Goal: Transaction & Acquisition: Purchase product/service

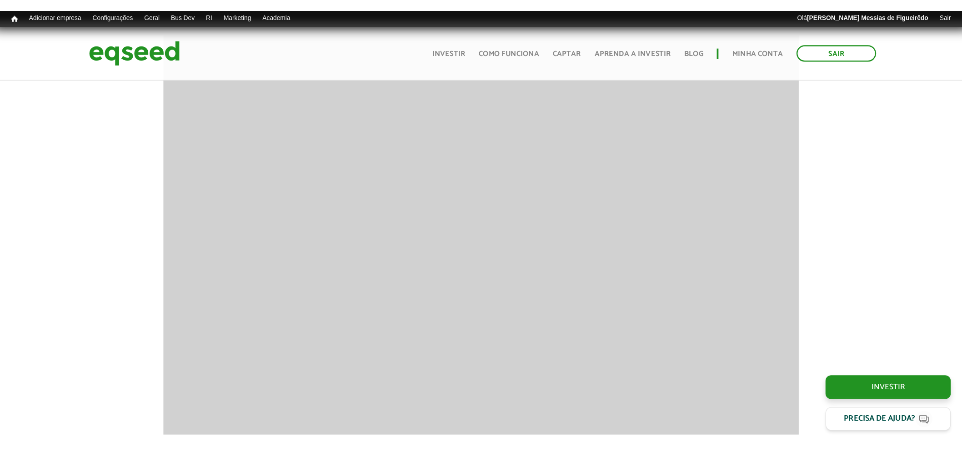
scroll to position [744, 0]
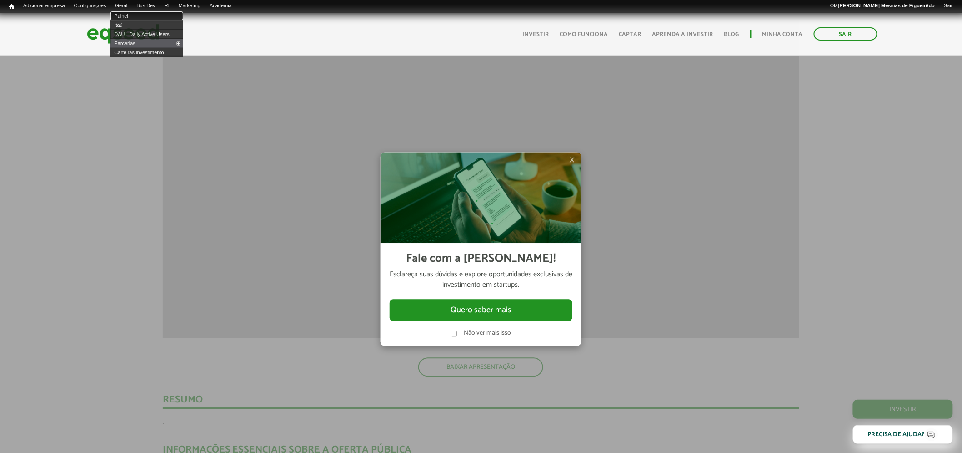
click at [128, 15] on link "Painel" at bounding box center [147, 15] width 73 height 9
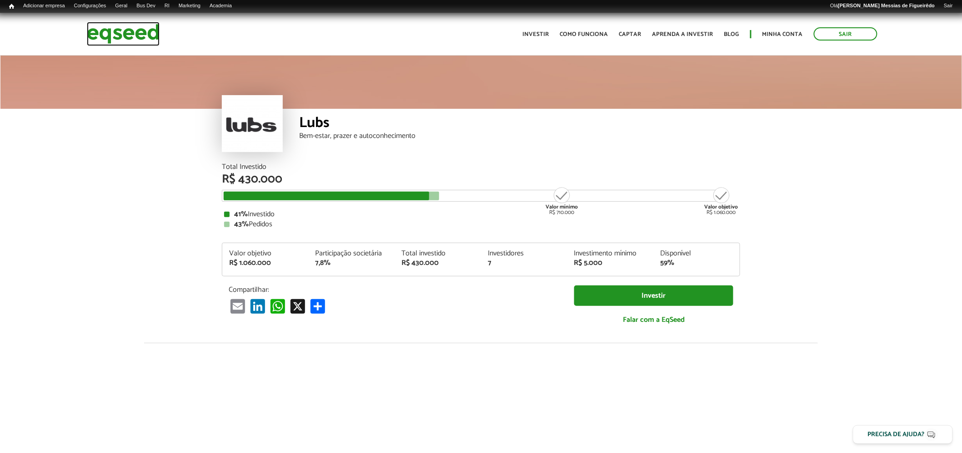
click at [132, 39] on img at bounding box center [123, 34] width 73 height 24
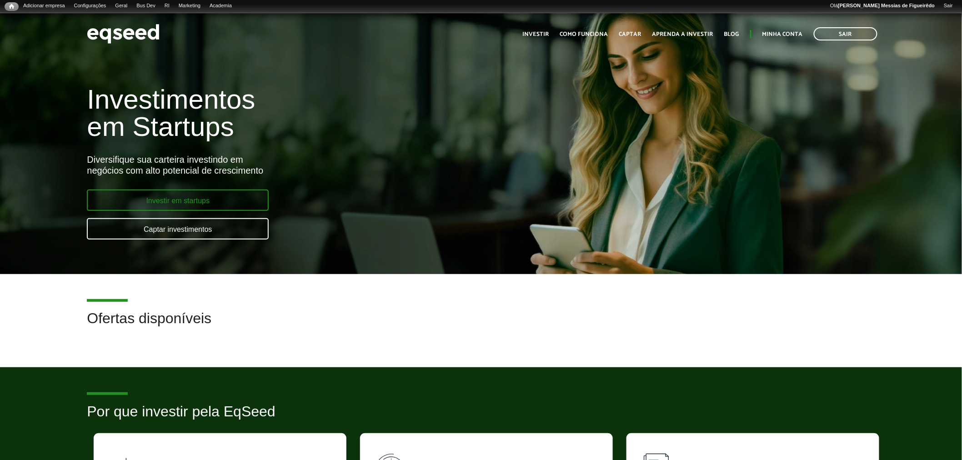
click at [210, 197] on link "Investir em startups" at bounding box center [178, 200] width 182 height 21
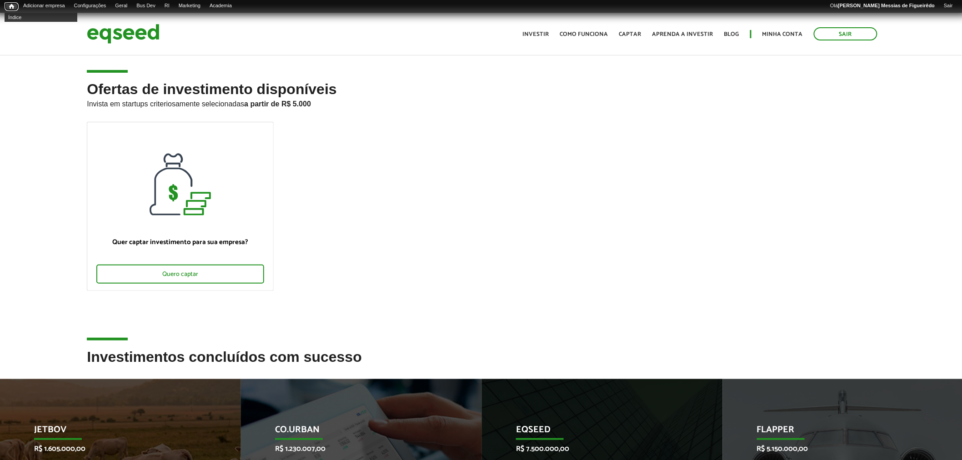
click at [11, 5] on span "Início" at bounding box center [11, 6] width 5 height 6
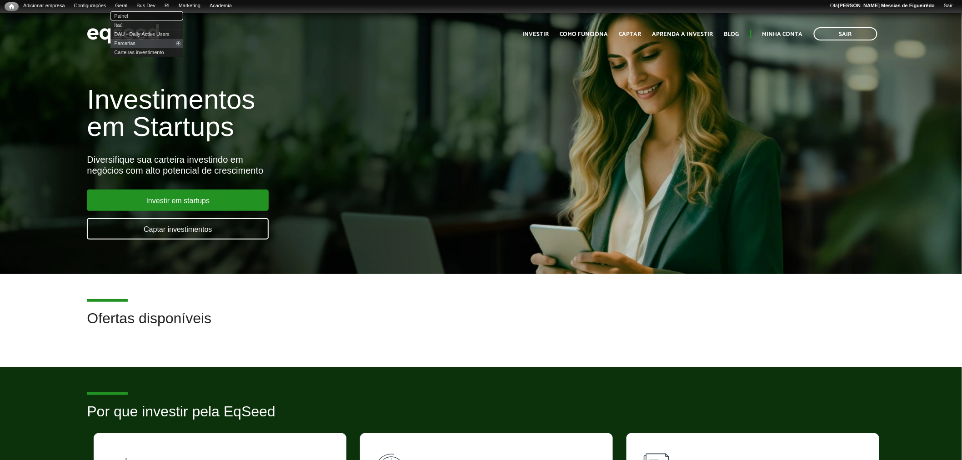
click at [131, 11] on link "Painel" at bounding box center [147, 15] width 73 height 9
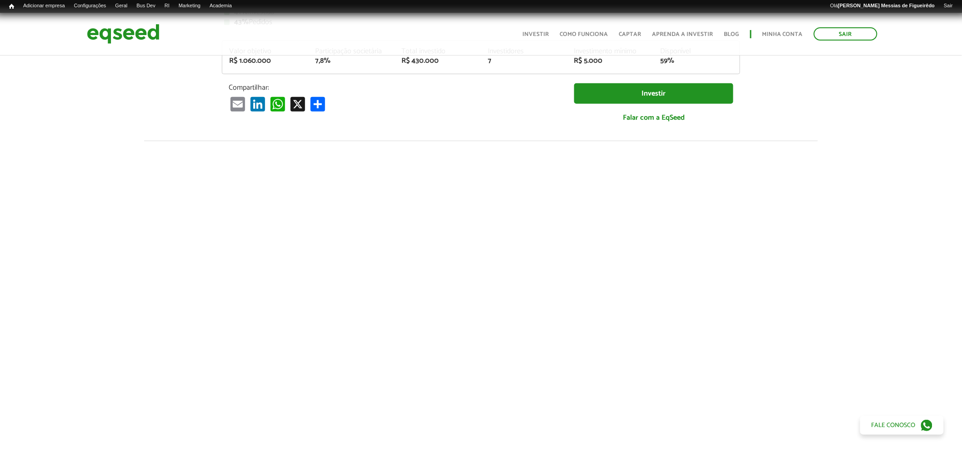
scroll to position [202, 0]
click at [120, 42] on img at bounding box center [123, 34] width 73 height 24
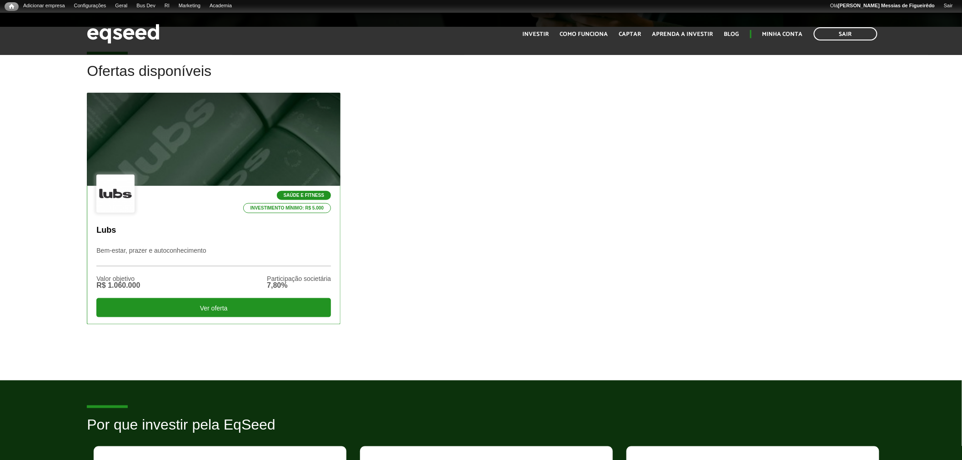
scroll to position [252, 0]
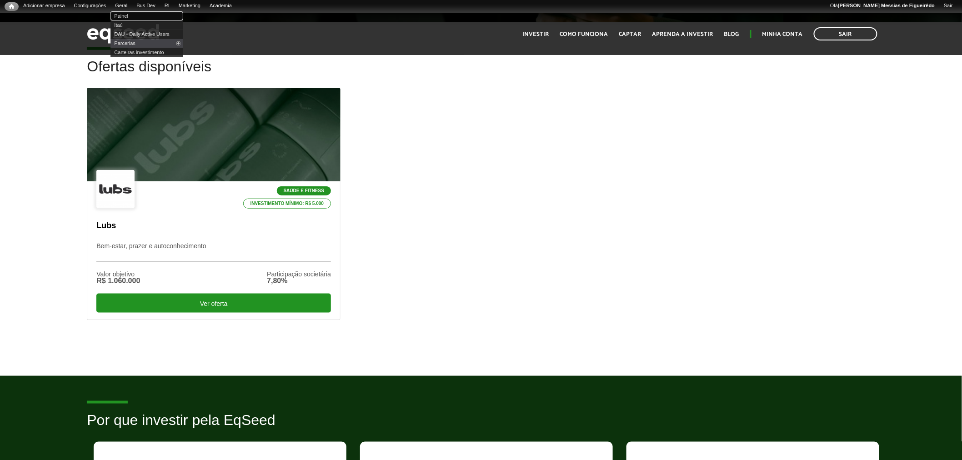
click at [129, 15] on link "Painel" at bounding box center [147, 15] width 73 height 9
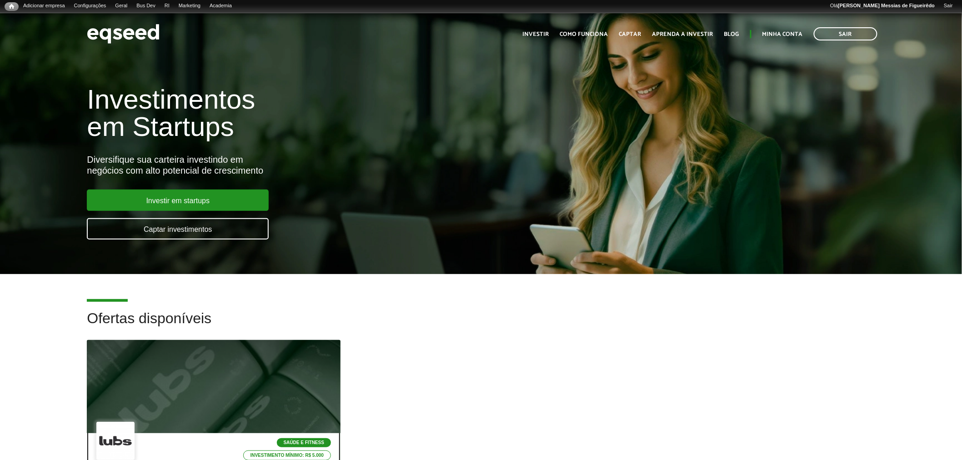
drag, startPoint x: 223, startPoint y: 383, endPoint x: 235, endPoint y: 372, distance: 16.7
click at [223, 383] on div at bounding box center [214, 387] width 304 height 112
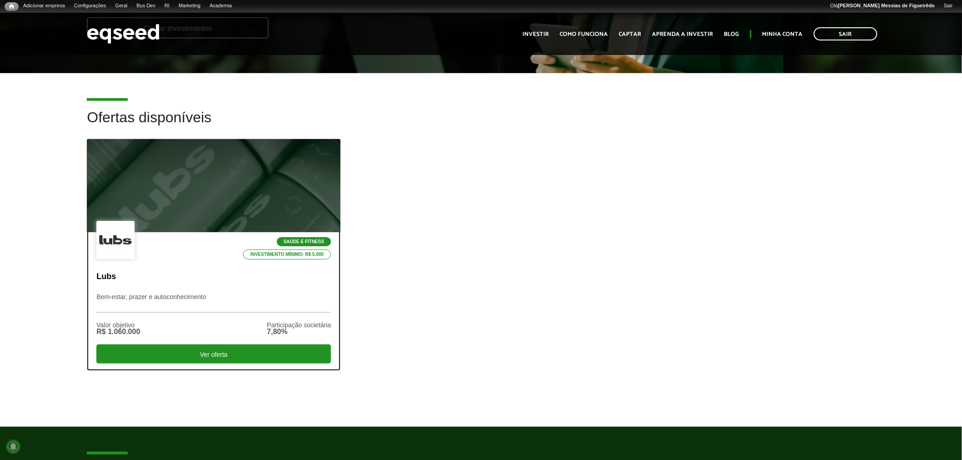
scroll to position [202, 0]
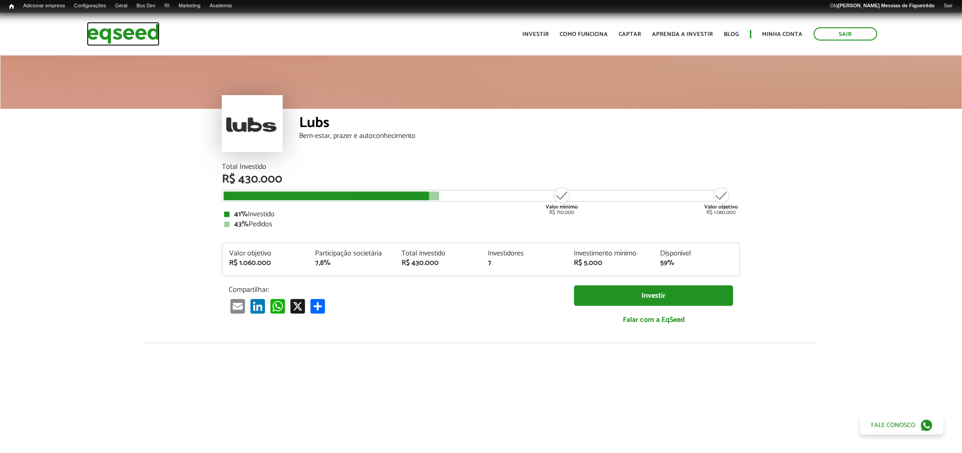
click at [127, 25] on img at bounding box center [123, 34] width 73 height 24
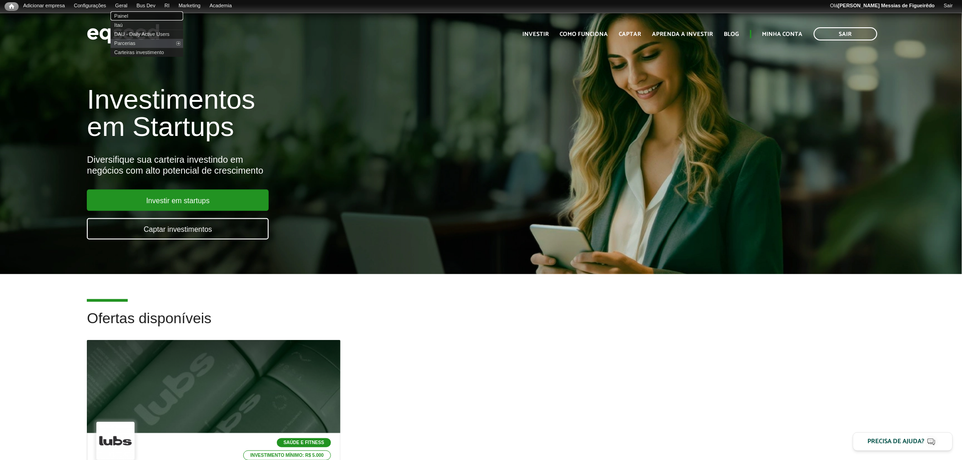
click at [127, 15] on link "Painel" at bounding box center [147, 15] width 73 height 9
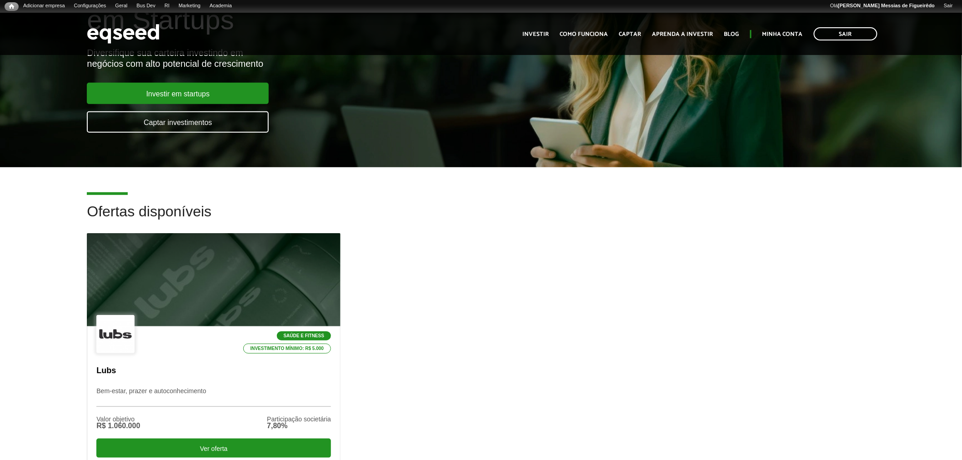
scroll to position [102, 0]
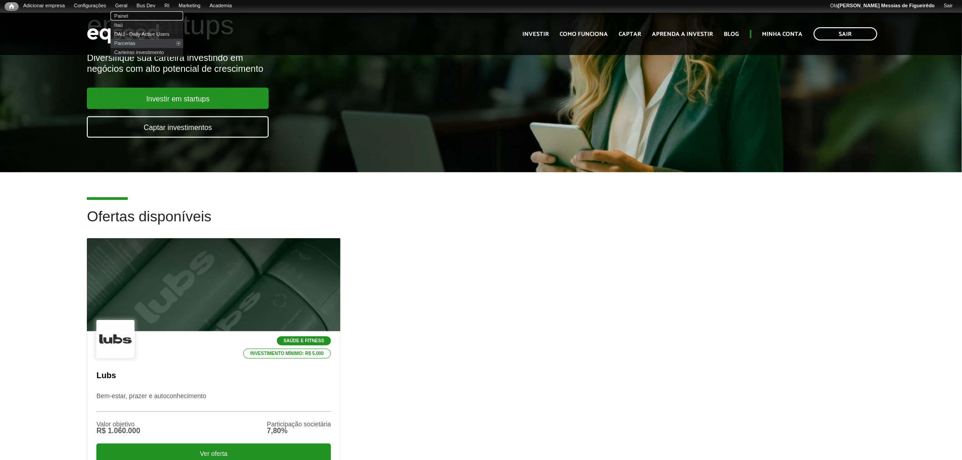
click at [133, 15] on link "Painel" at bounding box center [147, 15] width 73 height 9
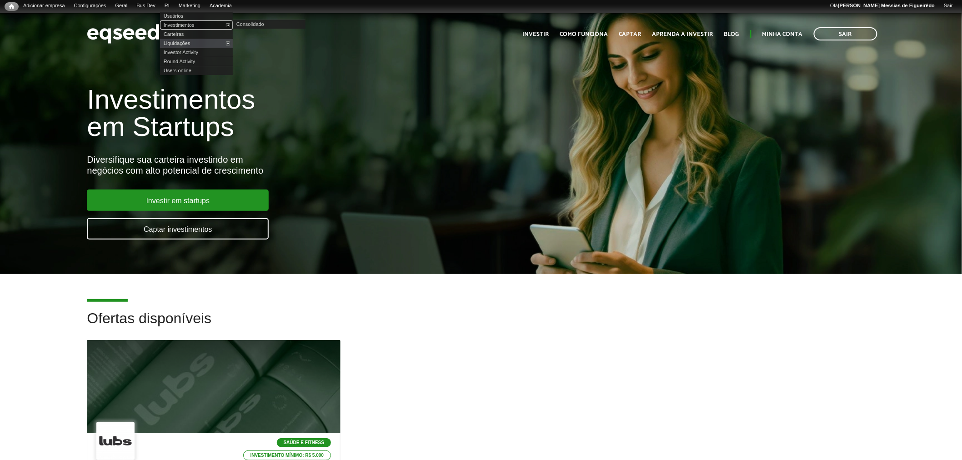
click at [183, 24] on link "Investimentos" at bounding box center [196, 24] width 73 height 9
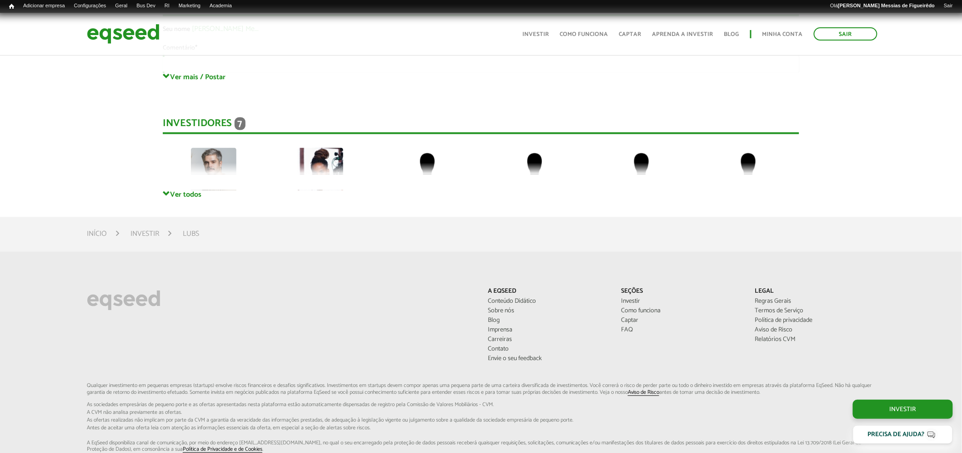
scroll to position [2022, 0]
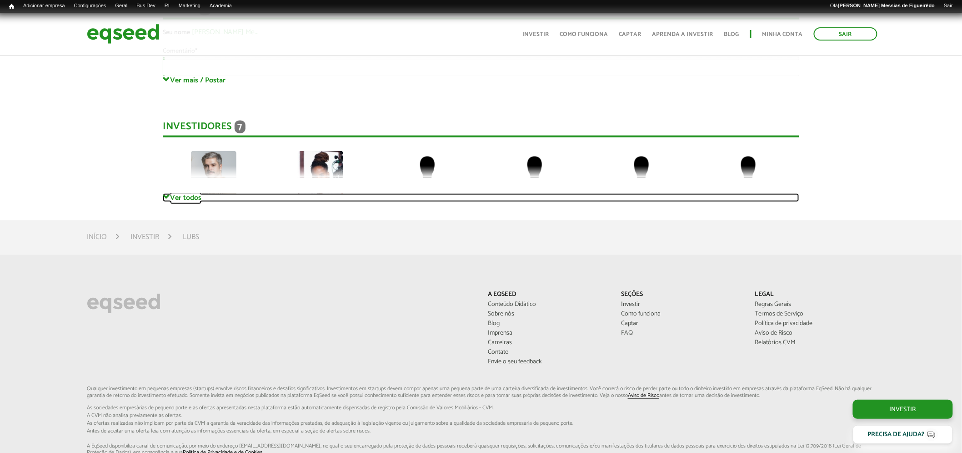
click at [178, 193] on link "Ver todos" at bounding box center [481, 197] width 637 height 9
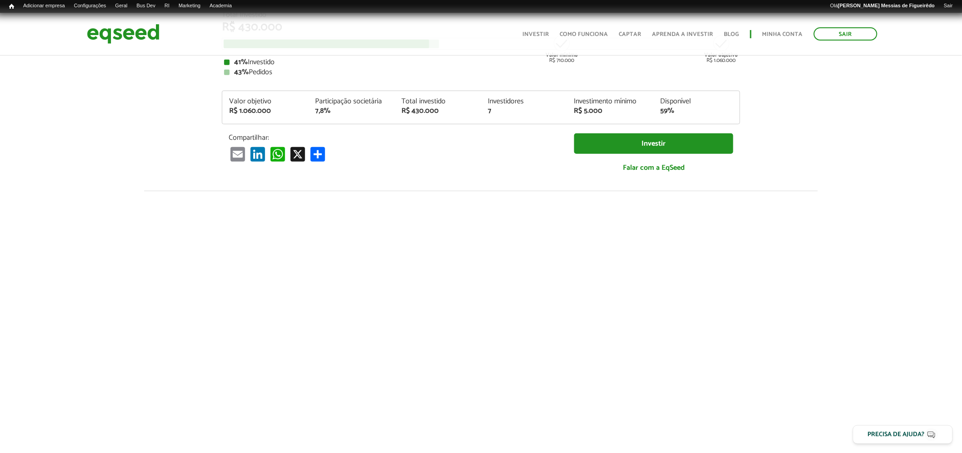
scroll to position [0, 0]
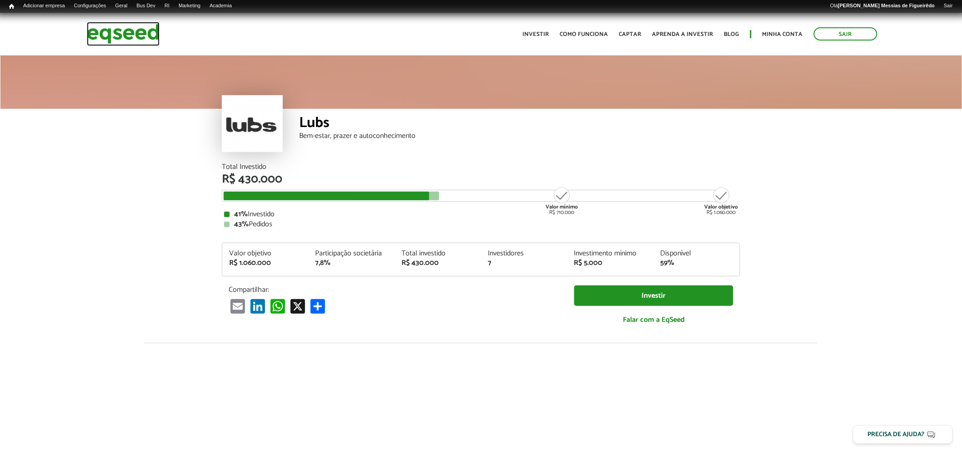
click at [112, 23] on img at bounding box center [123, 34] width 73 height 24
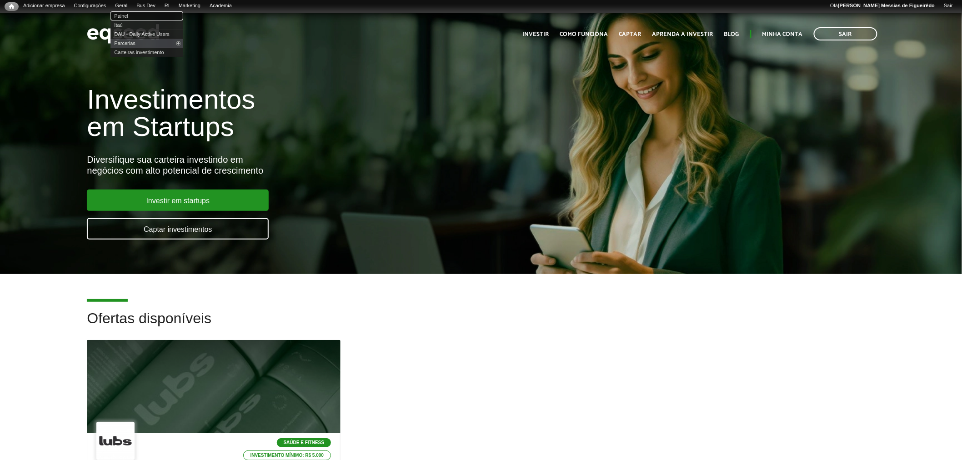
click at [132, 15] on link "Painel" at bounding box center [147, 15] width 73 height 9
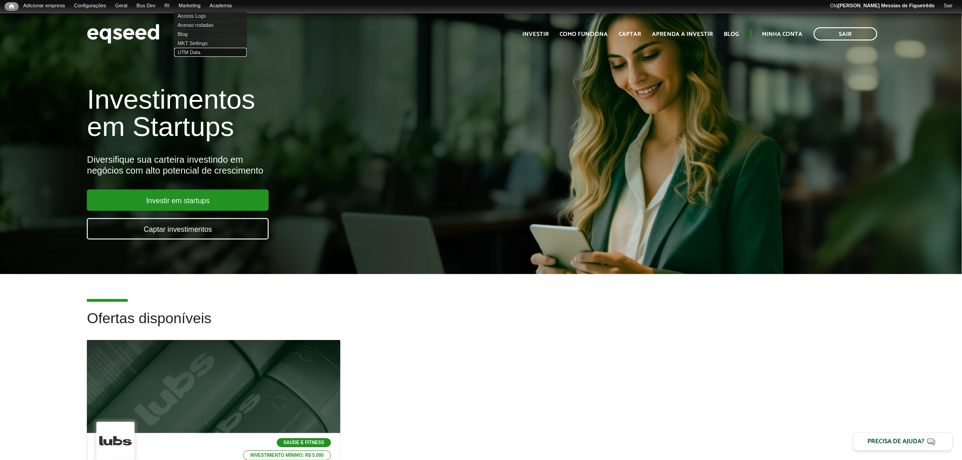
click at [200, 48] on link "UTM Data" at bounding box center [210, 52] width 73 height 9
click at [10, 5] on span "Início" at bounding box center [11, 6] width 5 height 6
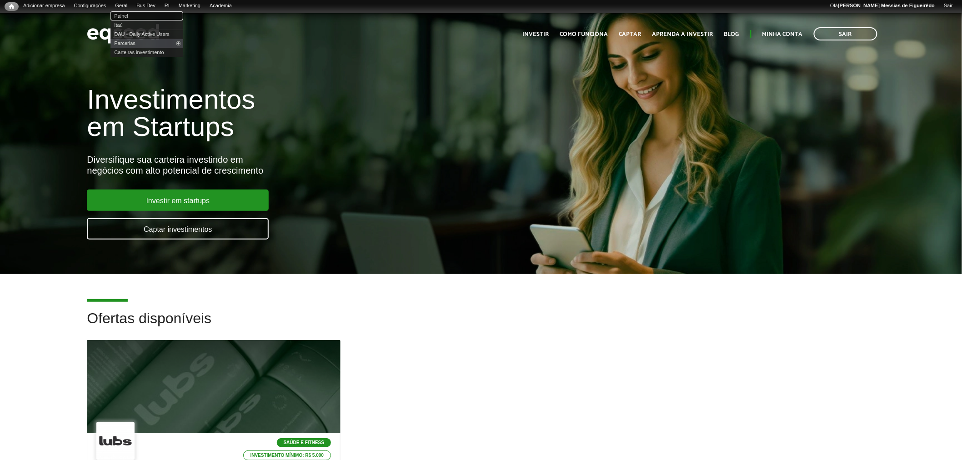
click at [133, 14] on link "Painel" at bounding box center [147, 15] width 73 height 9
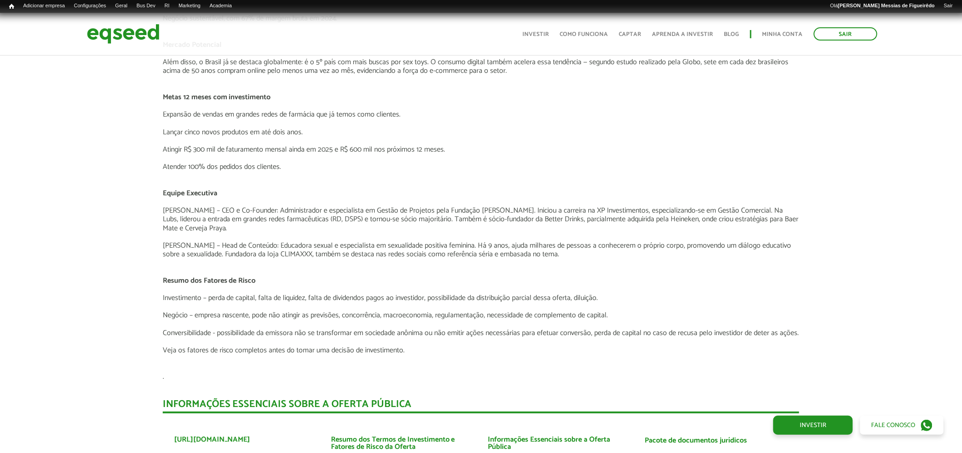
scroll to position [1313, 0]
click at [197, 53] on link "UTM Data" at bounding box center [210, 52] width 73 height 9
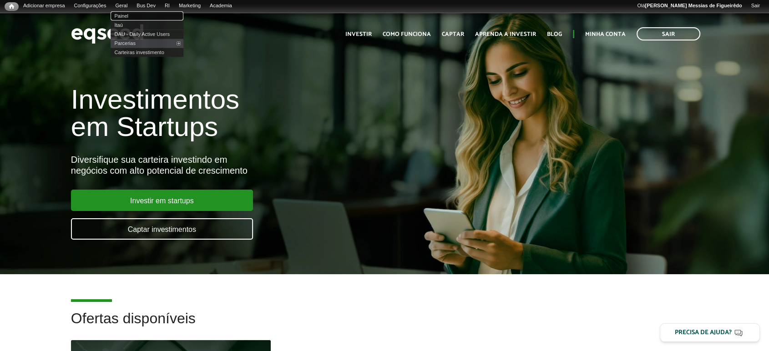
click at [127, 15] on link "Painel" at bounding box center [147, 15] width 73 height 9
